Goal: Transaction & Acquisition: Purchase product/service

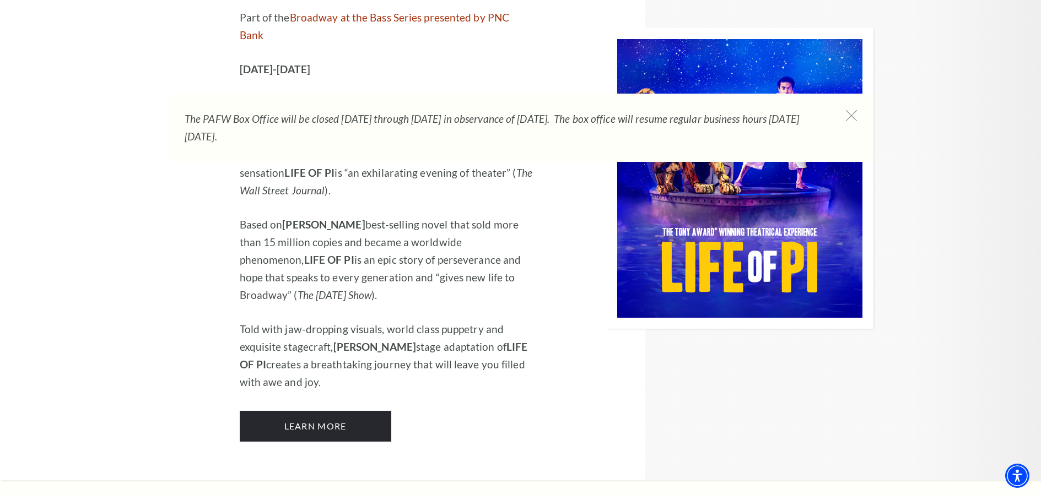
scroll to position [1157, 0]
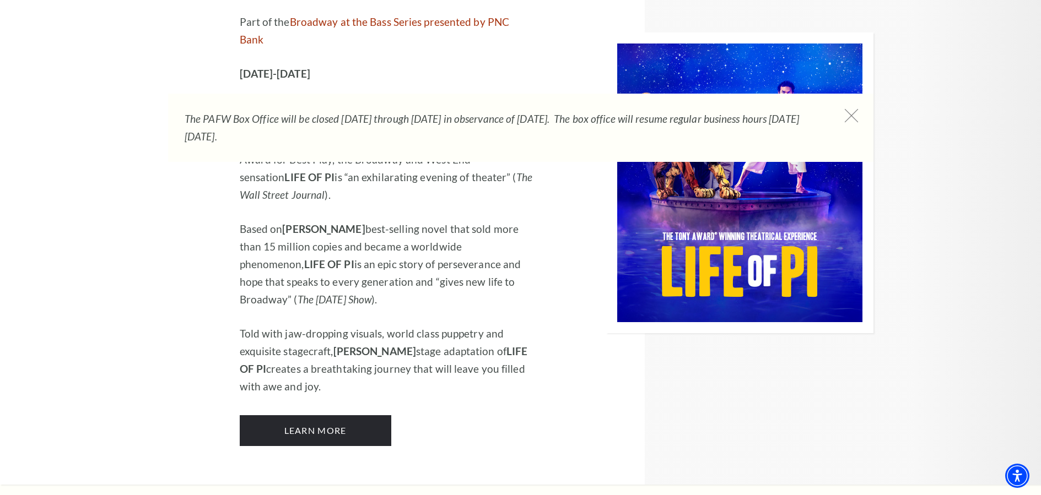
click at [852, 117] on icon at bounding box center [851, 116] width 14 height 14
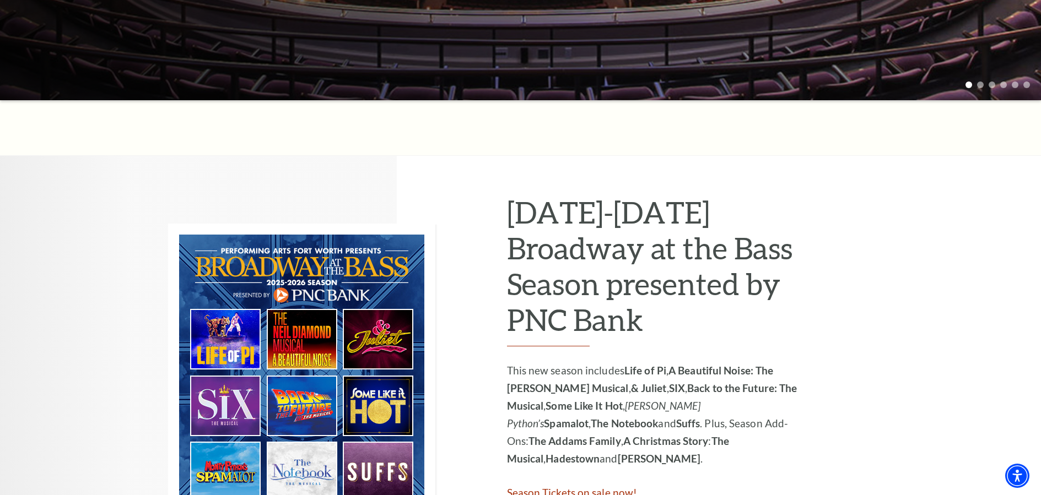
scroll to position [386, 0]
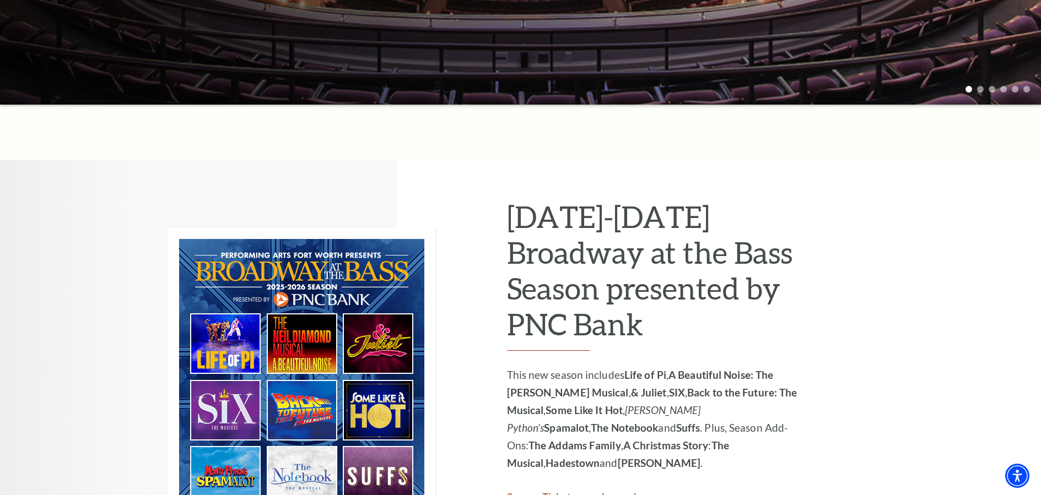
click at [294, 411] on img at bounding box center [301, 378] width 267 height 301
click at [698, 396] on strong "Back to the Future: The Musical" at bounding box center [652, 401] width 290 height 30
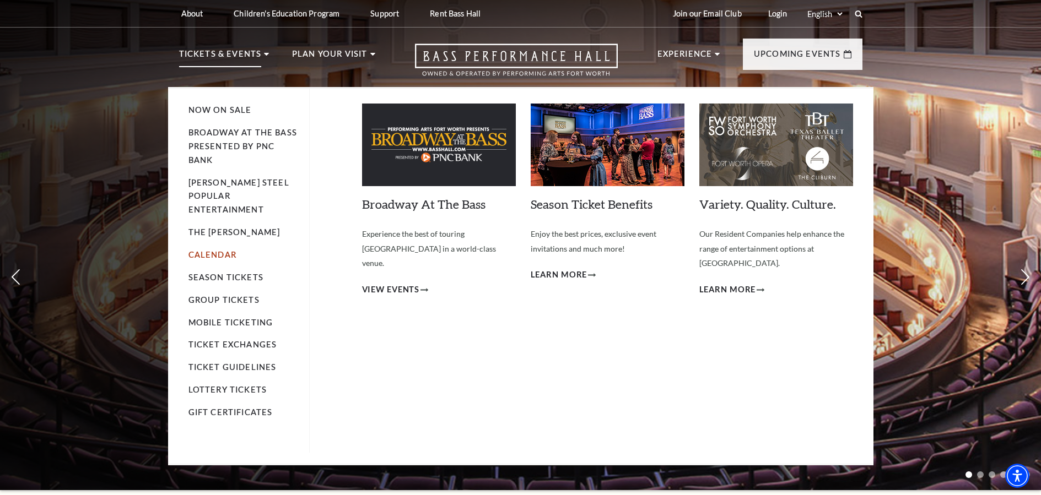
click at [203, 250] on link "Calendar" at bounding box center [212, 254] width 48 height 9
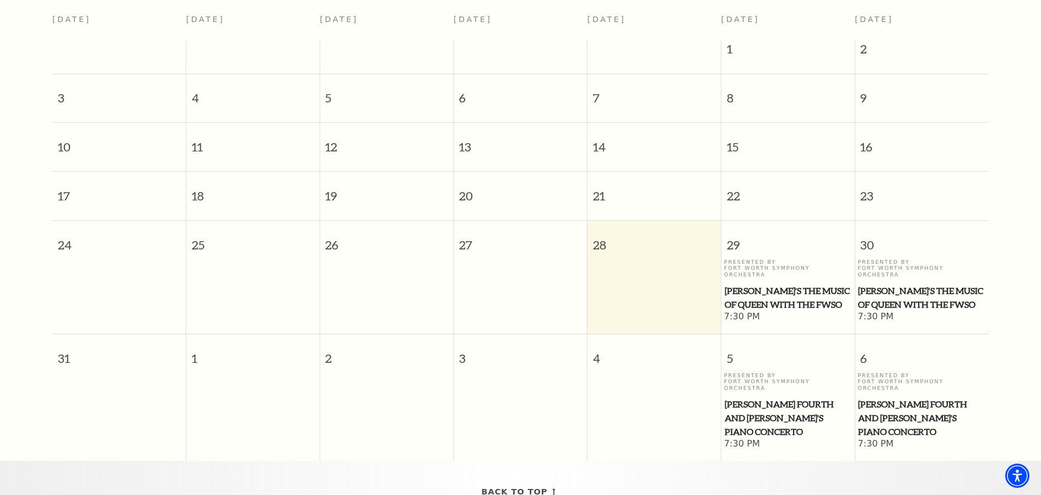
scroll to position [22, 0]
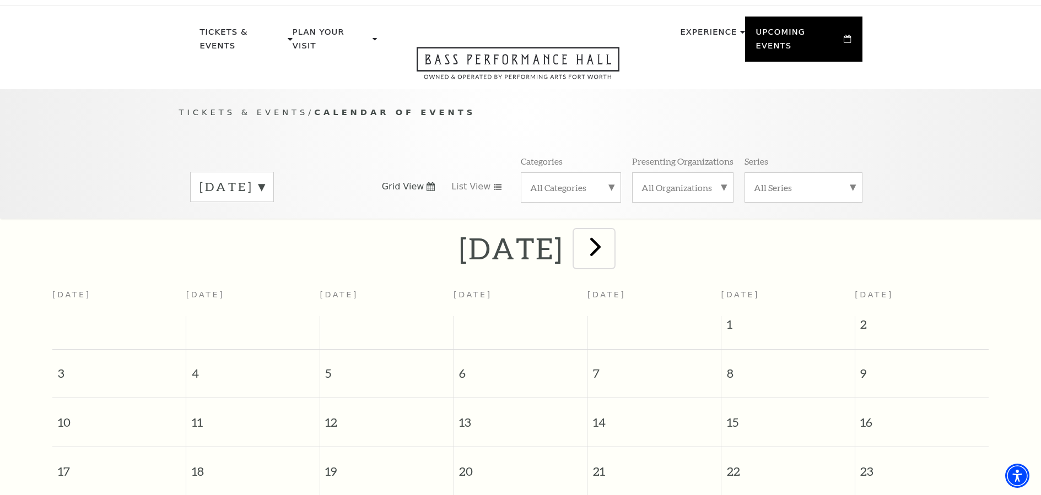
click at [611, 235] on span "next" at bounding box center [595, 246] width 31 height 31
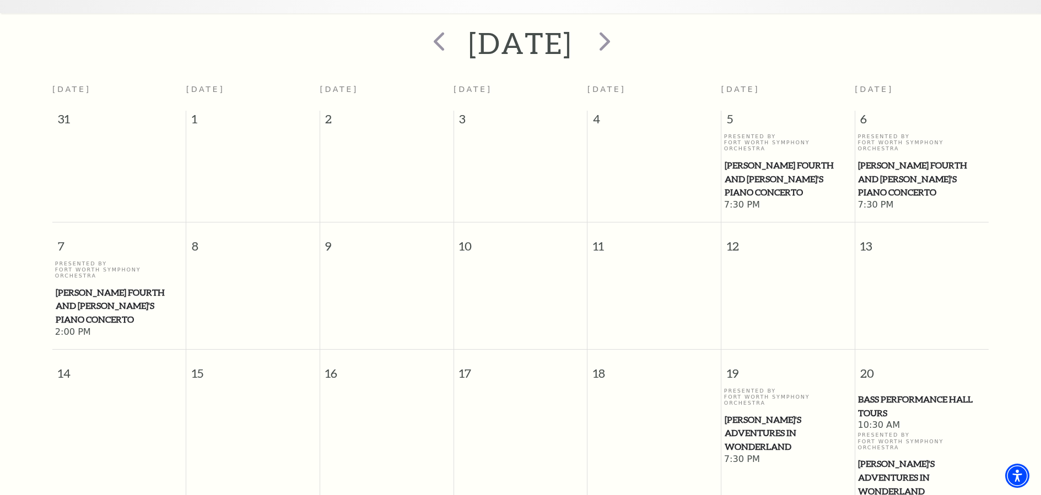
scroll to position [42, 0]
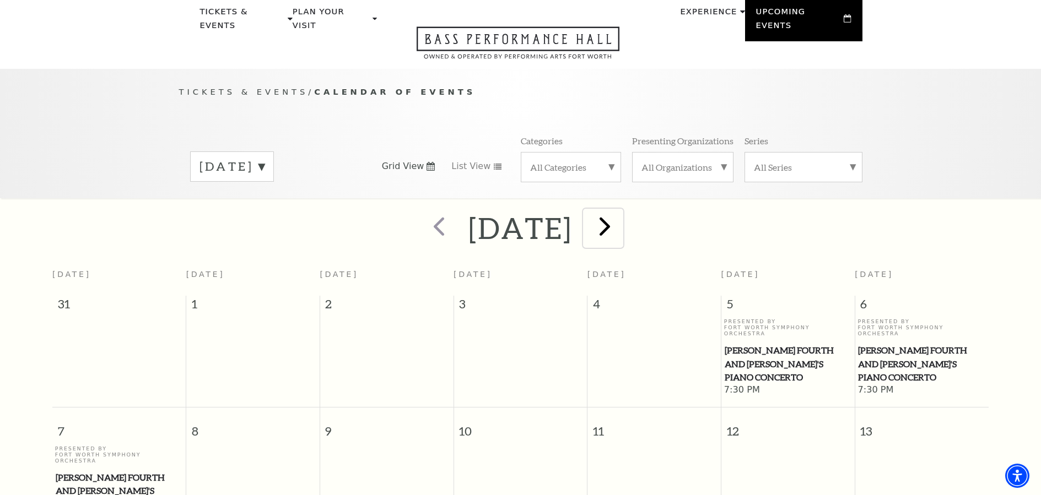
click at [620, 215] on span "next" at bounding box center [604, 226] width 31 height 31
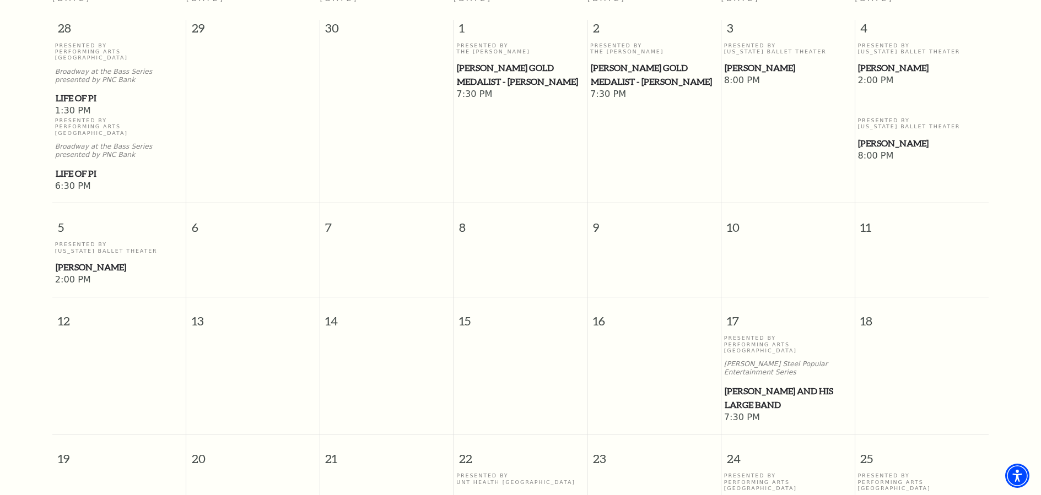
scroll to position [373, 0]
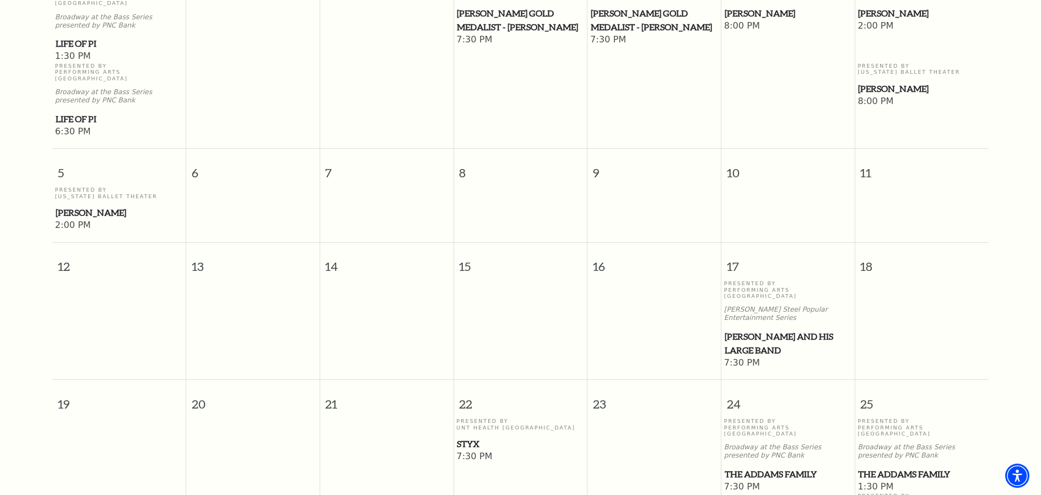
click at [472, 438] on span "Styx" at bounding box center [520, 445] width 127 height 14
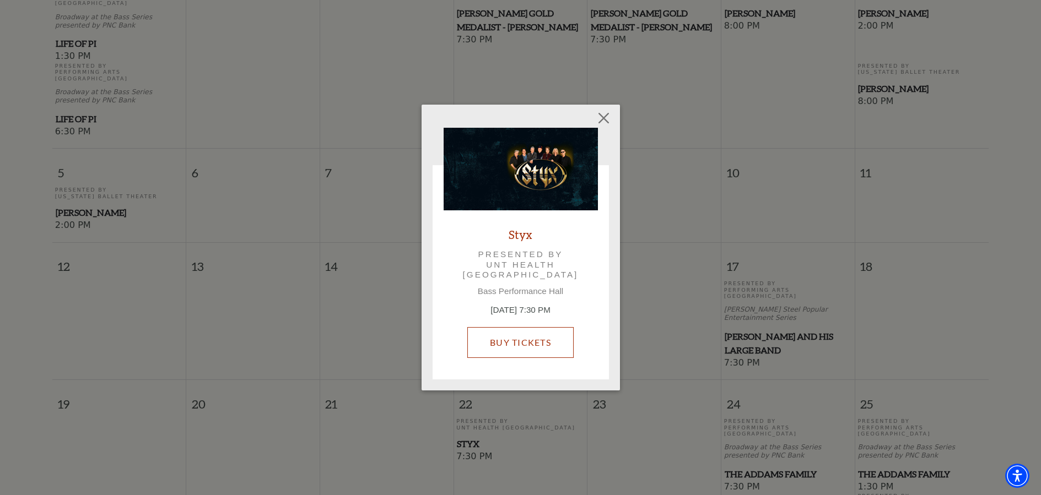
click at [517, 343] on link "Buy Tickets" at bounding box center [520, 342] width 106 height 31
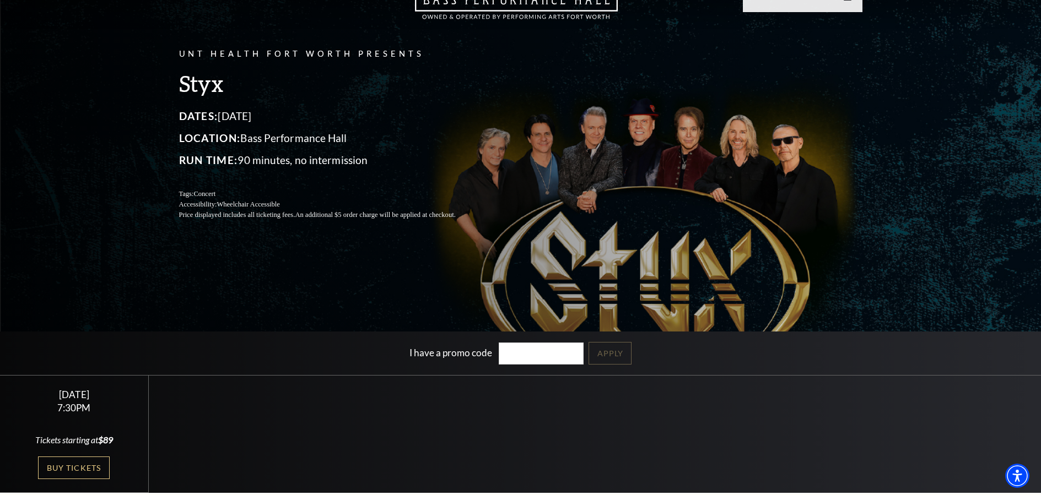
scroll to position [220, 0]
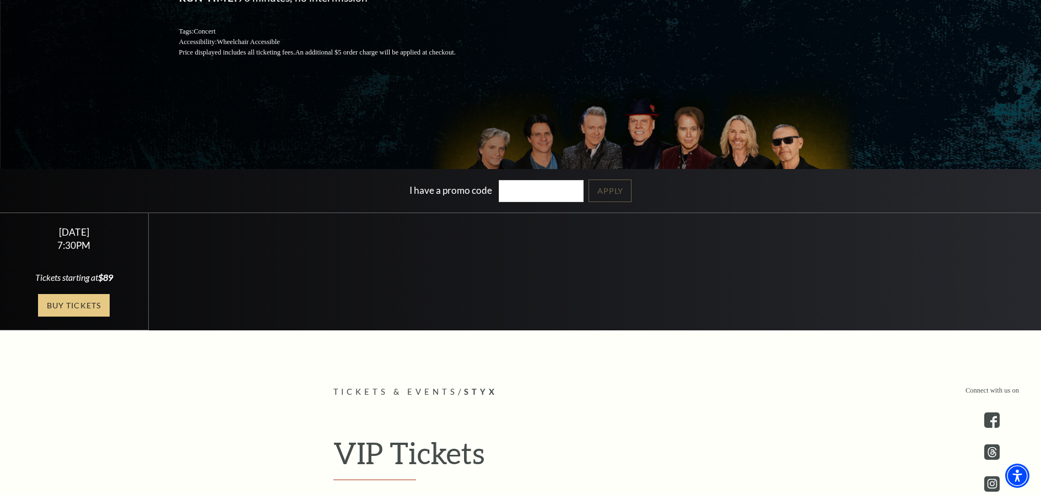
click at [77, 304] on link "Buy Tickets" at bounding box center [74, 305] width 72 height 23
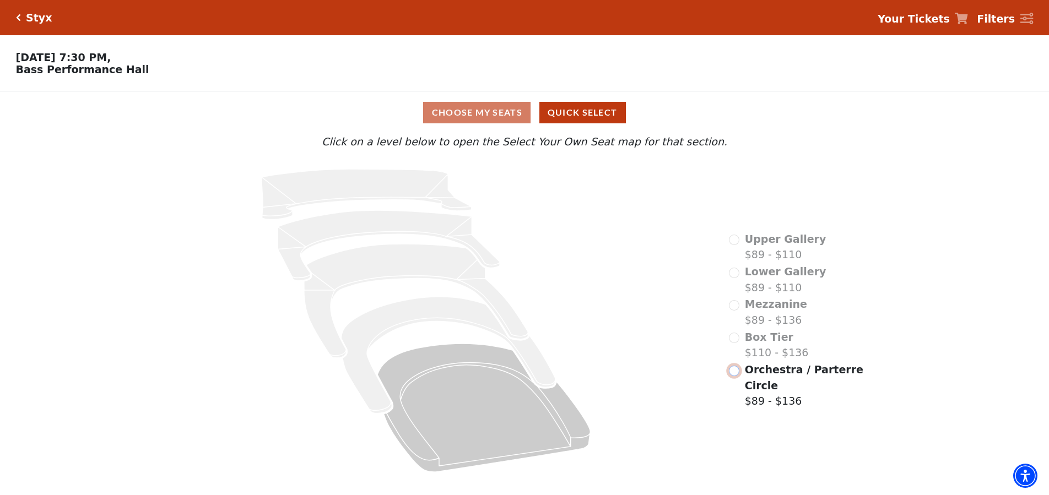
click at [732, 374] on input "Orchestra / Parterre Circle$89 - $136\a" at bounding box center [734, 371] width 10 height 10
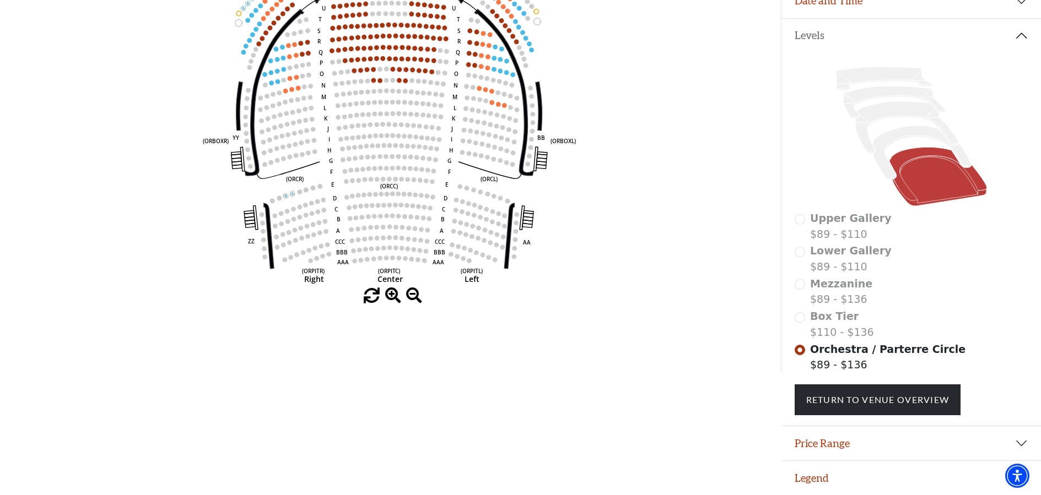
scroll to position [222, 0]
click at [636, 281] on html "Skip to main content Enable accessibility for low vision Open the accessibility…" at bounding box center [520, 33] width 1041 height 495
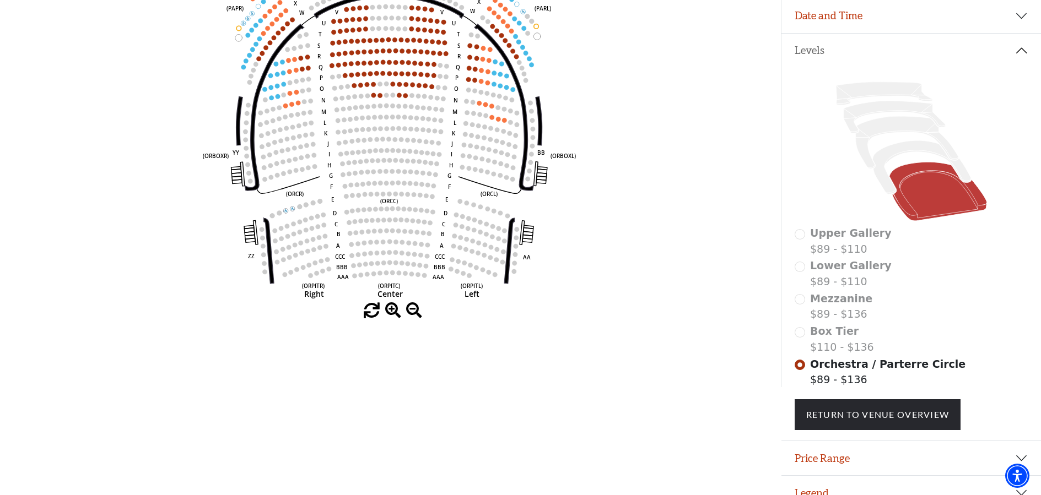
scroll to position [0, 0]
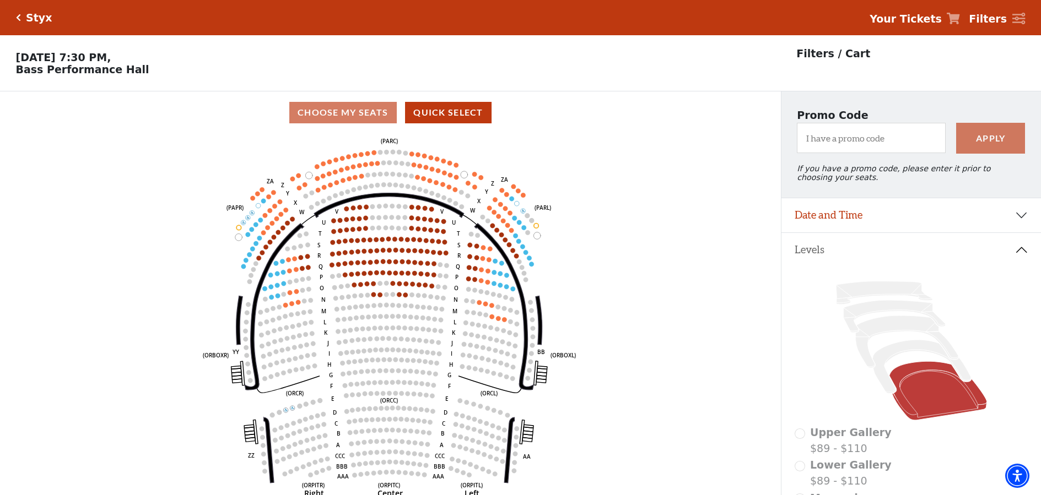
click at [17, 17] on icon "Click here to go back to filters" at bounding box center [18, 18] width 5 height 8
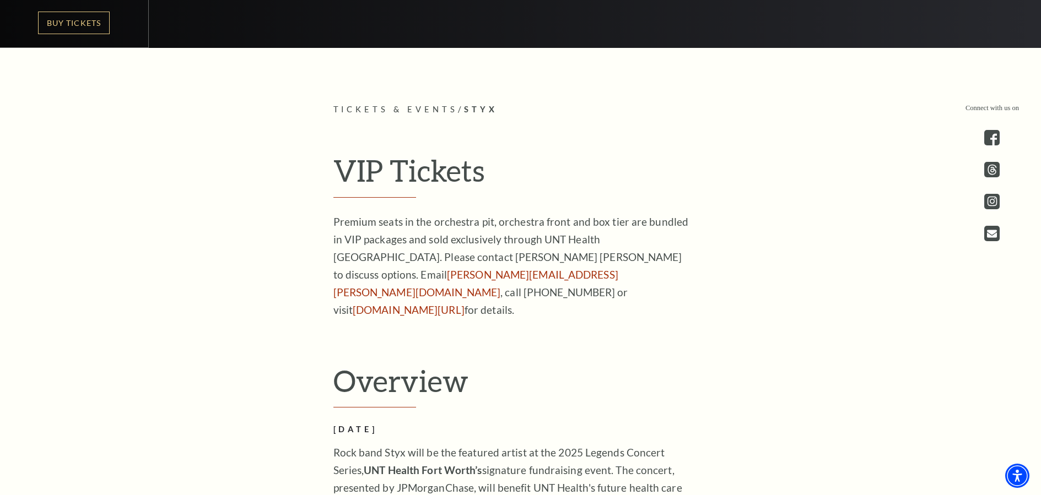
scroll to position [496, 0]
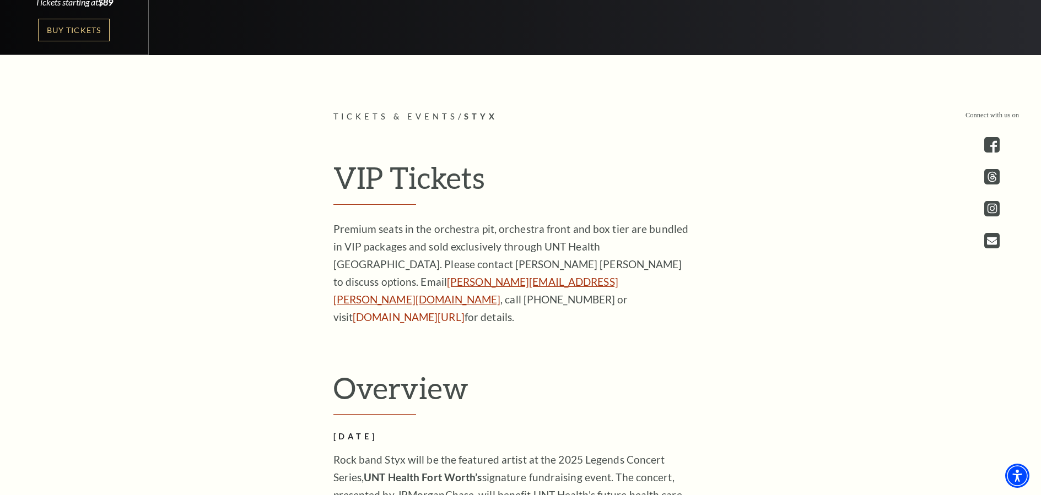
click at [377, 282] on link "[PERSON_NAME][EMAIL_ADDRESS][PERSON_NAME][DOMAIN_NAME]" at bounding box center [475, 291] width 285 height 30
click at [373, 311] on link "[DOMAIN_NAME][URL]" at bounding box center [409, 317] width 112 height 13
